Goal: Task Accomplishment & Management: Manage account settings

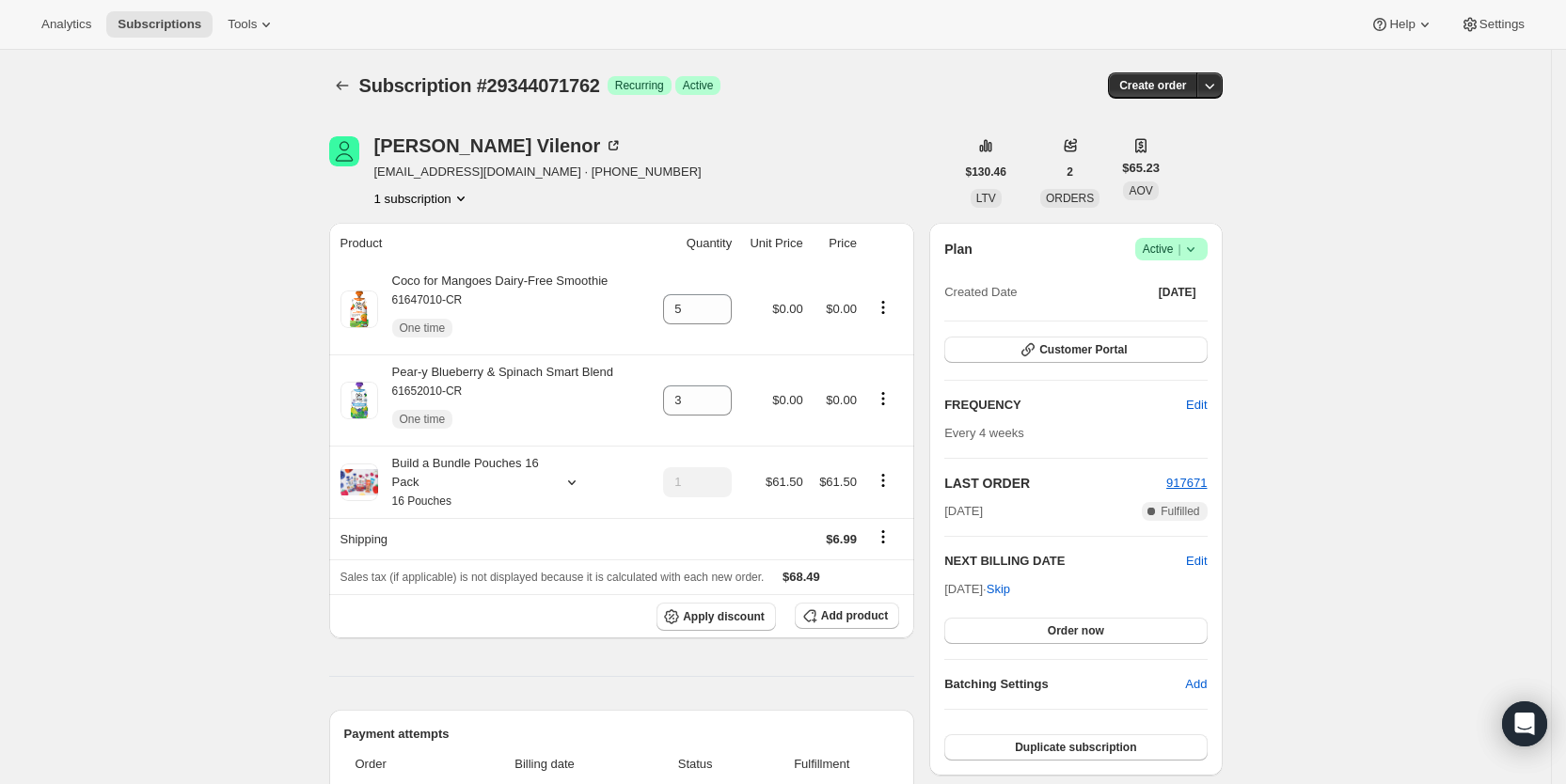
scroll to position [564, 0]
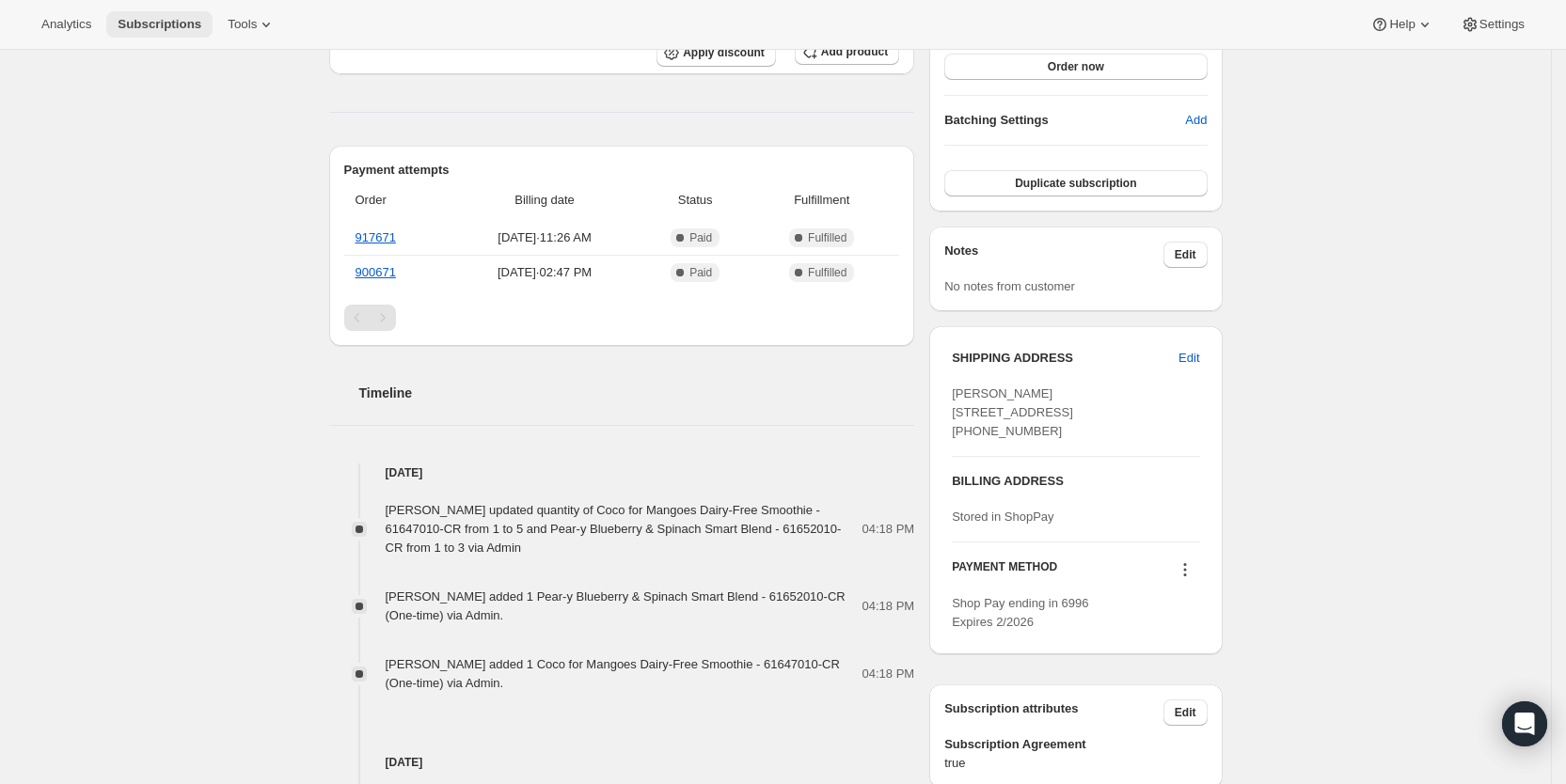
click at [162, 26] on span "Subscriptions" at bounding box center [159, 24] width 83 height 15
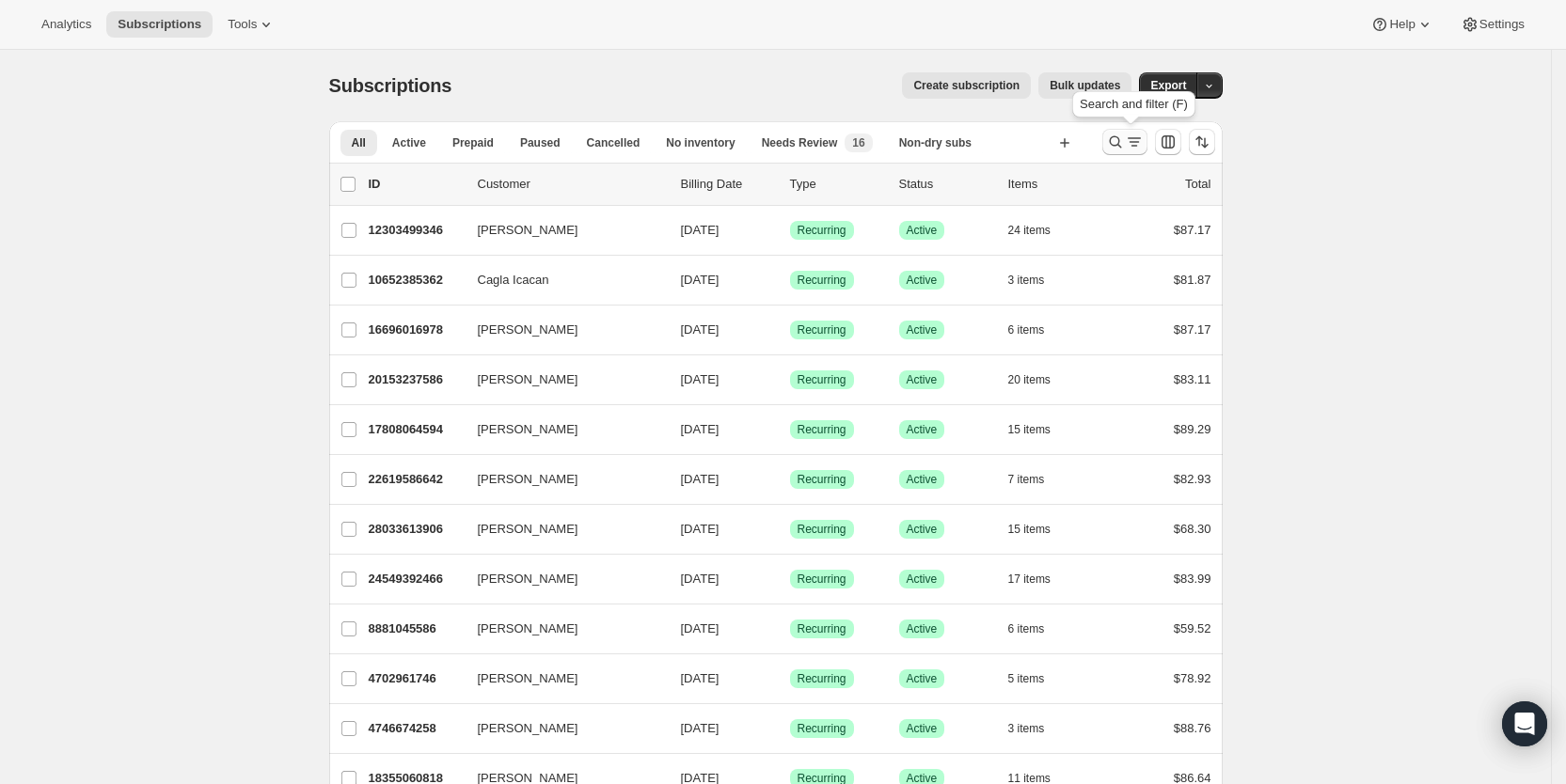
click at [1136, 145] on icon "Search and filter results" at bounding box center [1134, 141] width 19 height 19
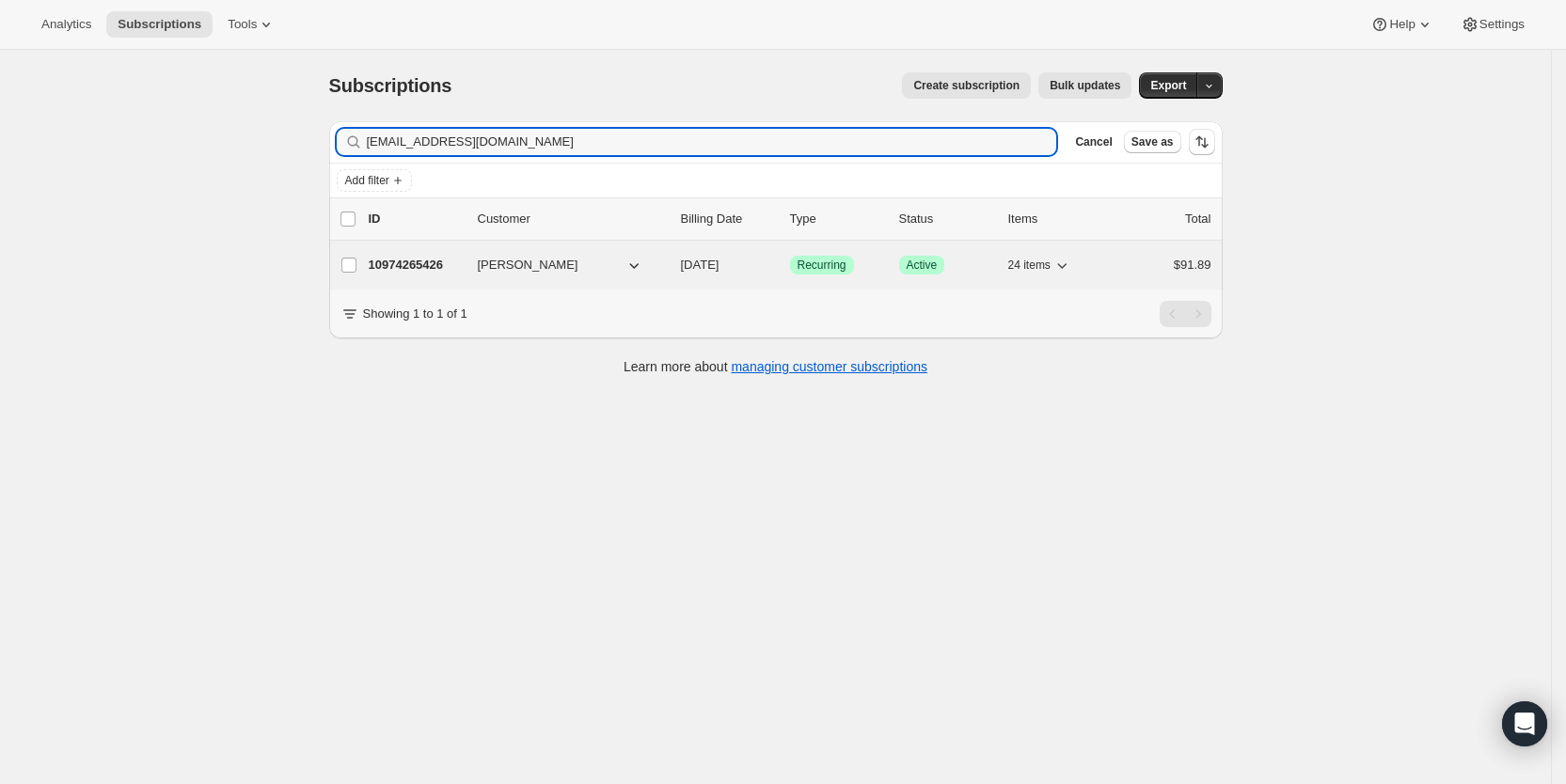
type input "[EMAIL_ADDRESS][DOMAIN_NAME]"
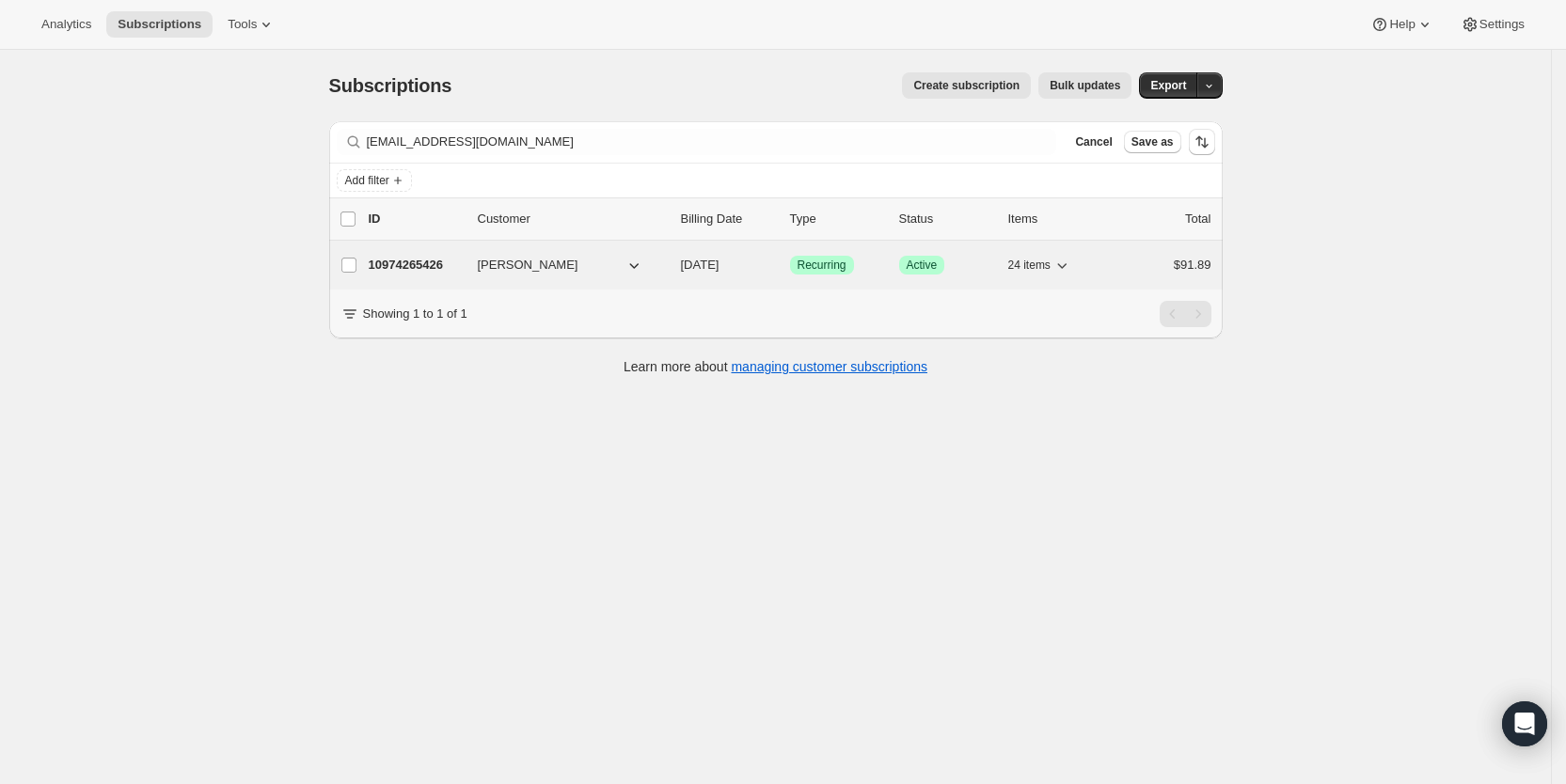
click at [720, 268] on span "[DATE]" at bounding box center [700, 265] width 38 height 14
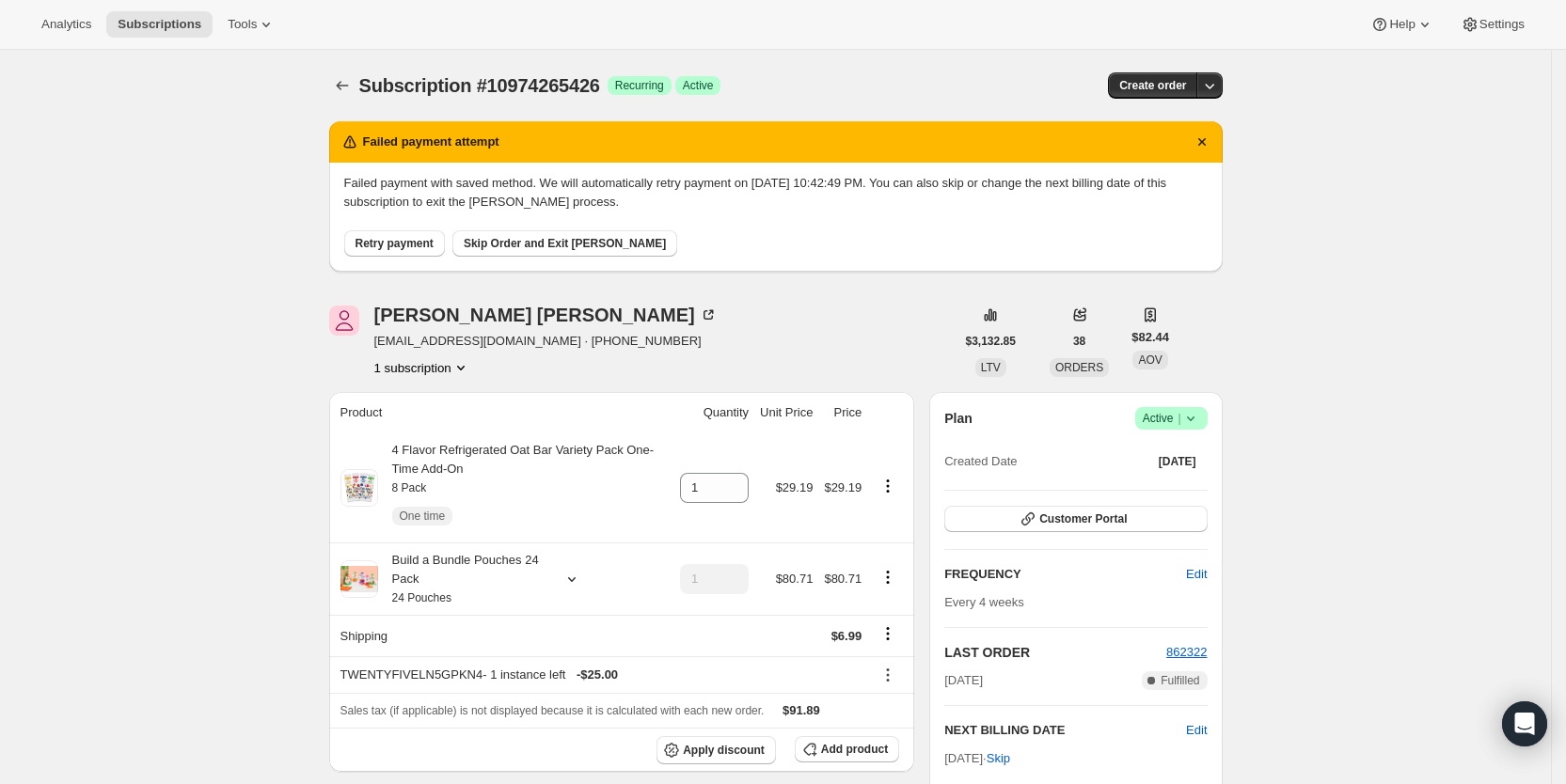
click at [406, 241] on span "Retry payment" at bounding box center [395, 242] width 79 height 15
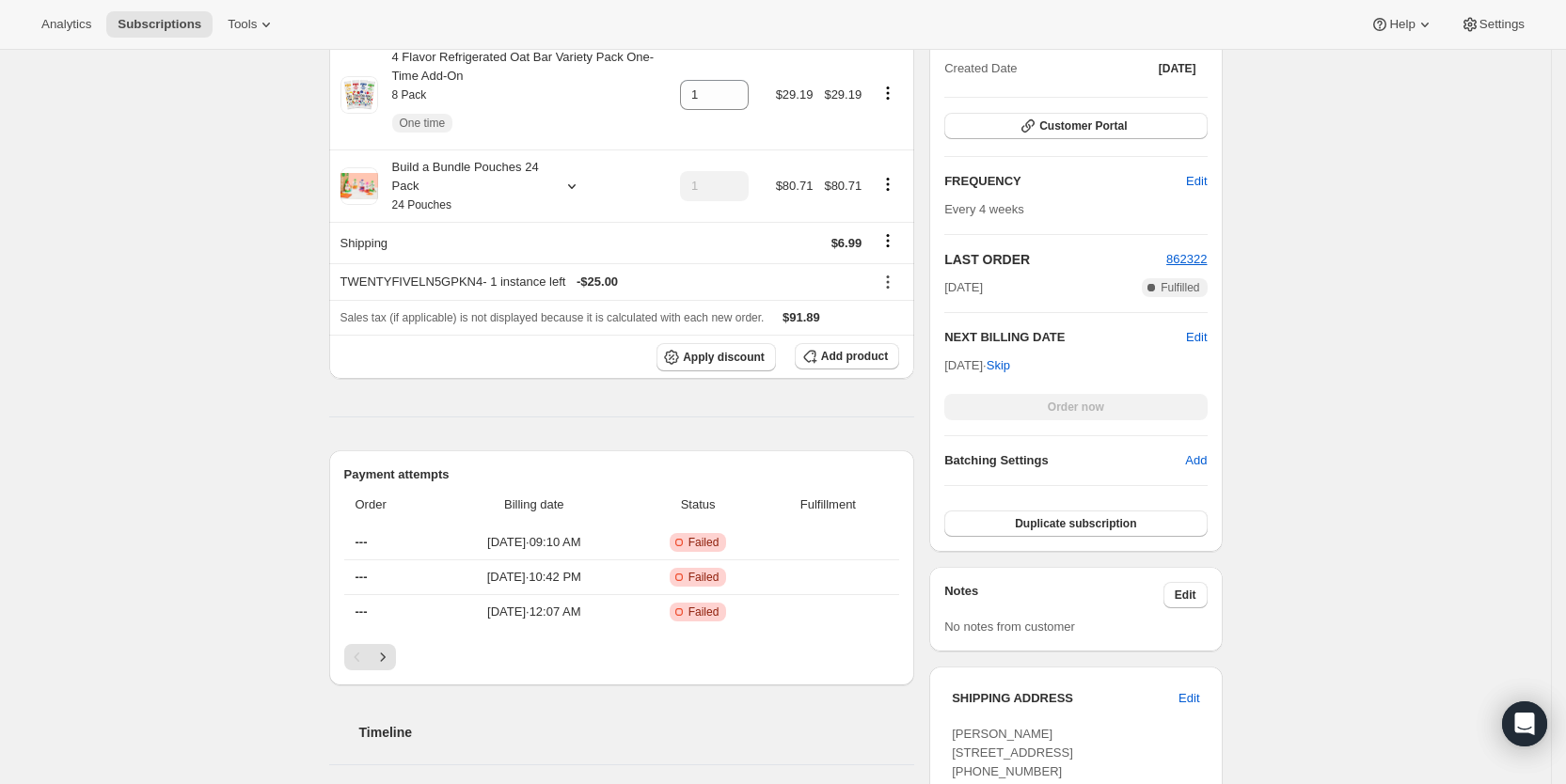
scroll to position [415, 0]
